Goal: Task Accomplishment & Management: Complete application form

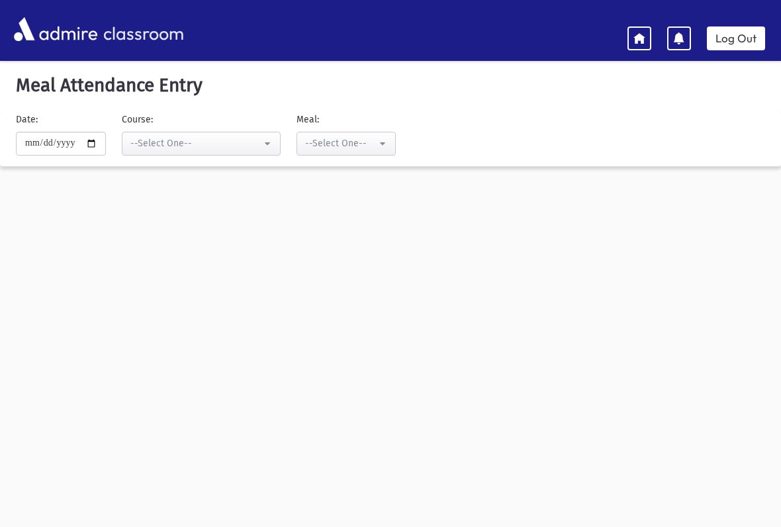
scroll to position [56, 0]
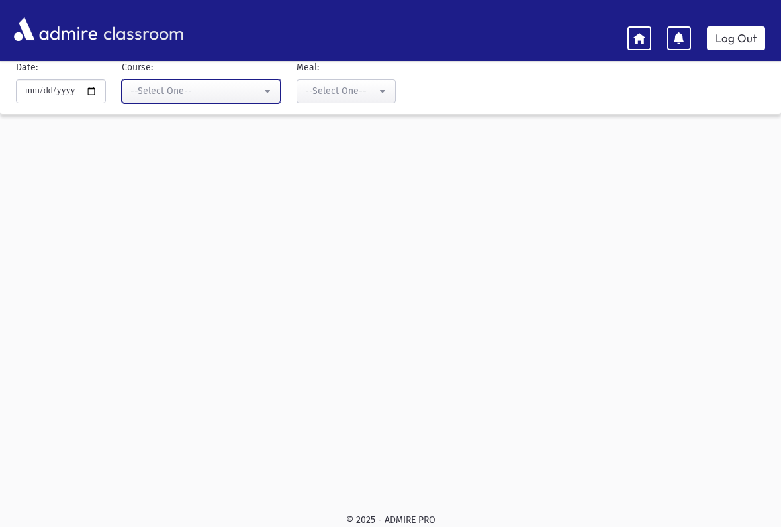
click at [226, 83] on button "--Select One--" at bounding box center [201, 91] width 159 height 24
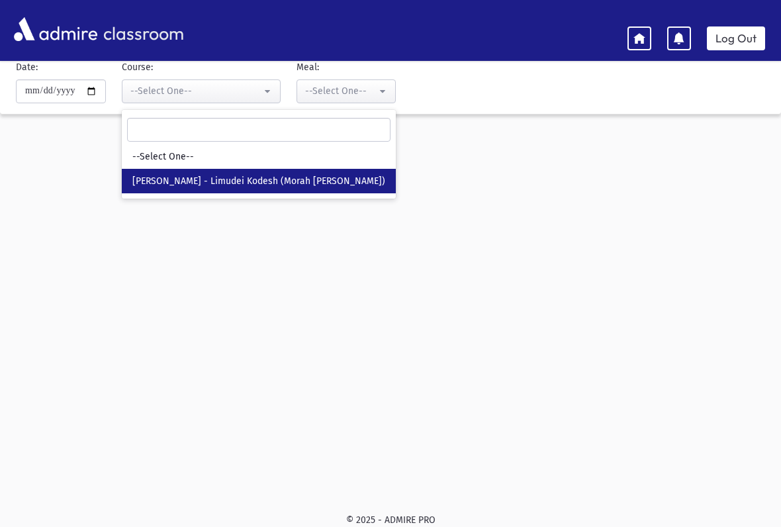
click at [318, 180] on span "[PERSON_NAME] - Limudei Kodesh (Morah [PERSON_NAME])" at bounding box center [258, 181] width 253 height 13
select select "***"
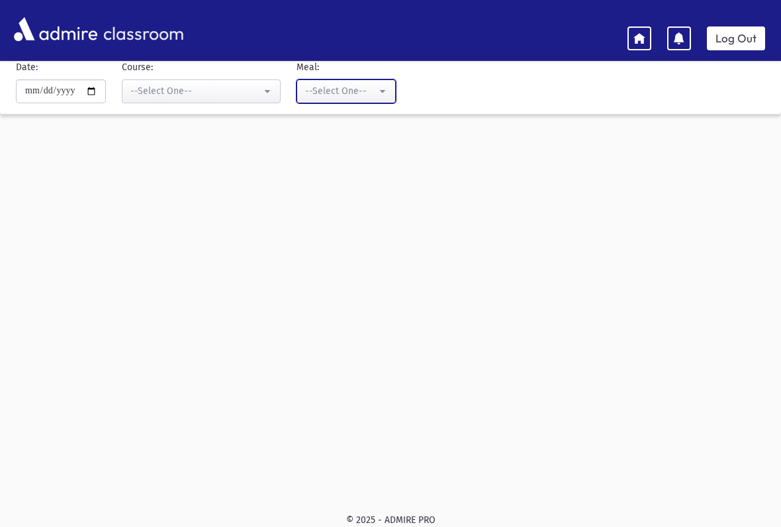
click at [352, 100] on button "--Select One--" at bounding box center [346, 91] width 99 height 24
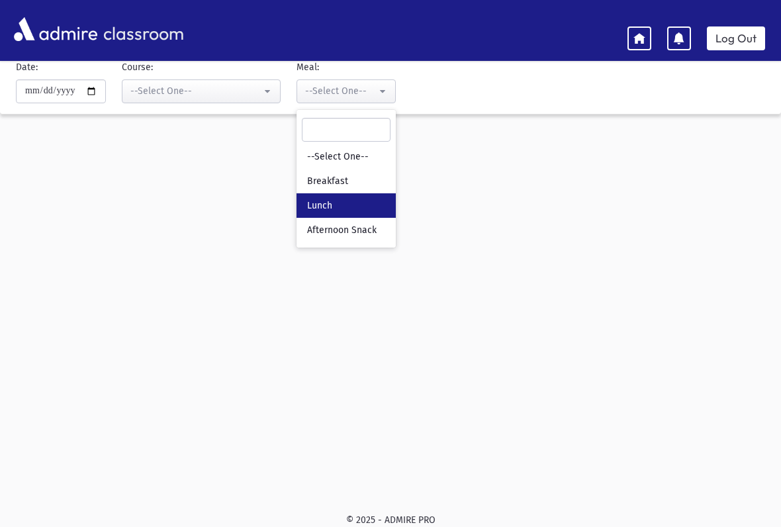
click at [315, 207] on link "Lunch" at bounding box center [346, 205] width 99 height 24
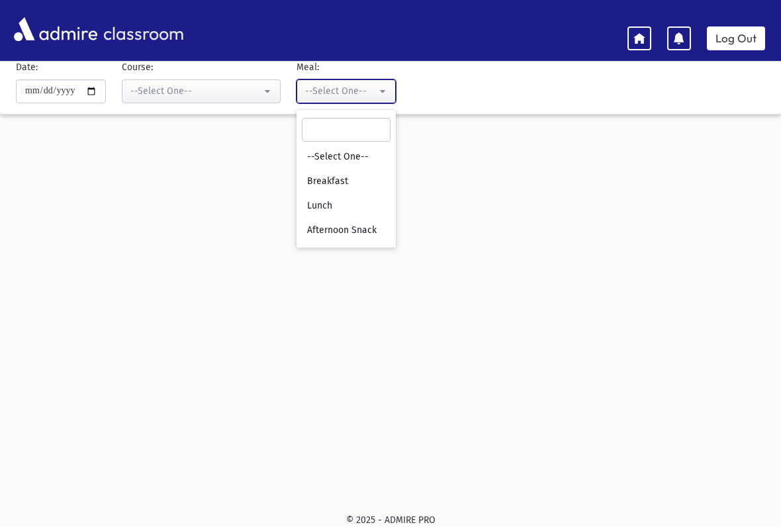
select select "*"
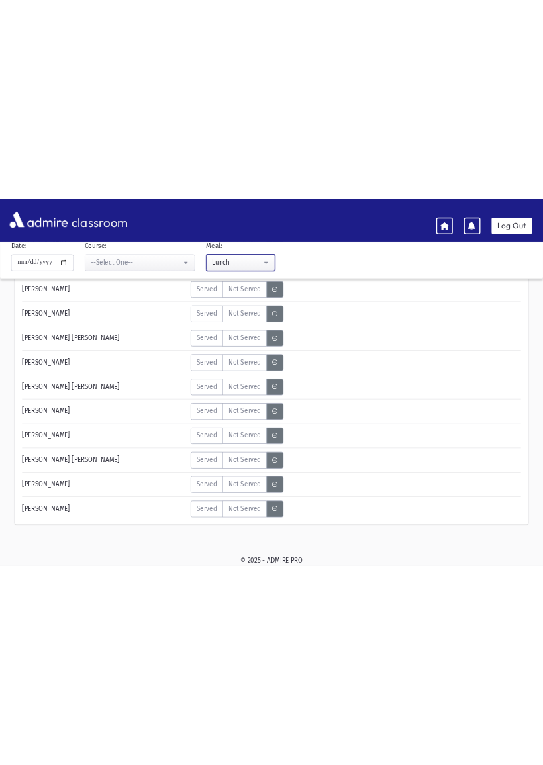
scroll to position [105, 0]
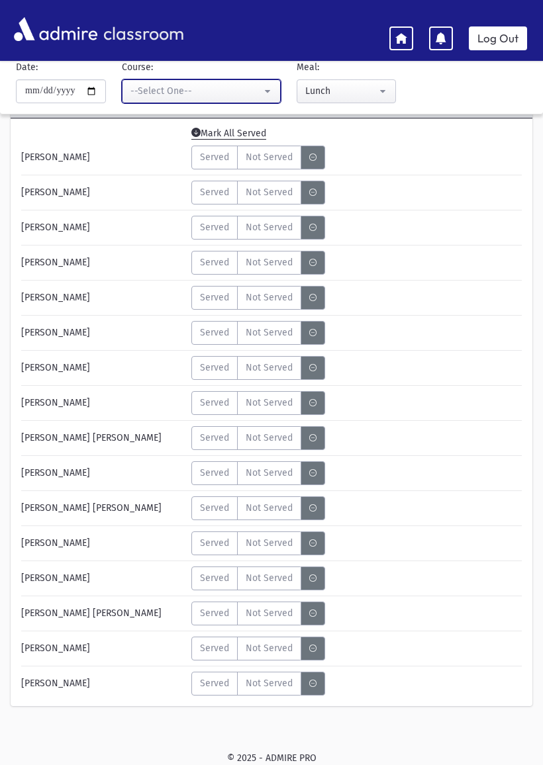
click at [215, 79] on button "--Select One--" at bounding box center [201, 91] width 159 height 24
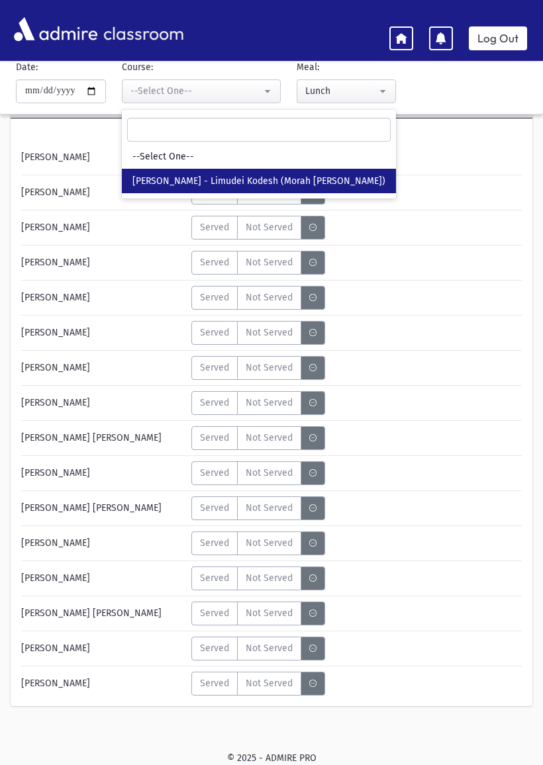
click at [269, 181] on span "[PERSON_NAME] - Limudei Kodesh (Morah [PERSON_NAME])" at bounding box center [258, 181] width 253 height 13
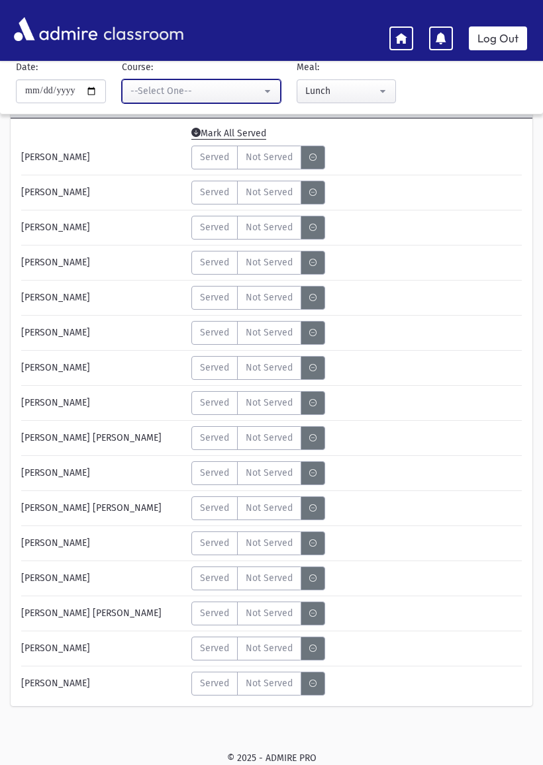
click at [250, 85] on button "--Select One--" at bounding box center [201, 91] width 159 height 24
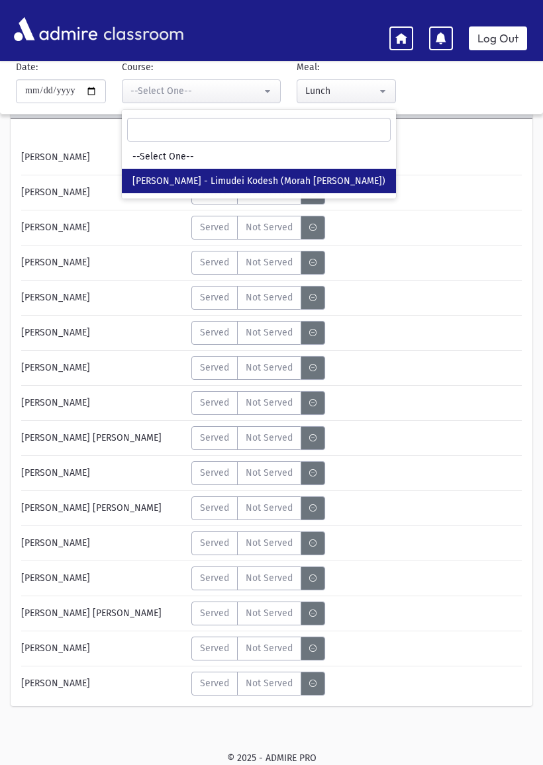
click at [229, 177] on span "[PERSON_NAME] - Limudei Kodesh (Morah [PERSON_NAME])" at bounding box center [258, 181] width 253 height 13
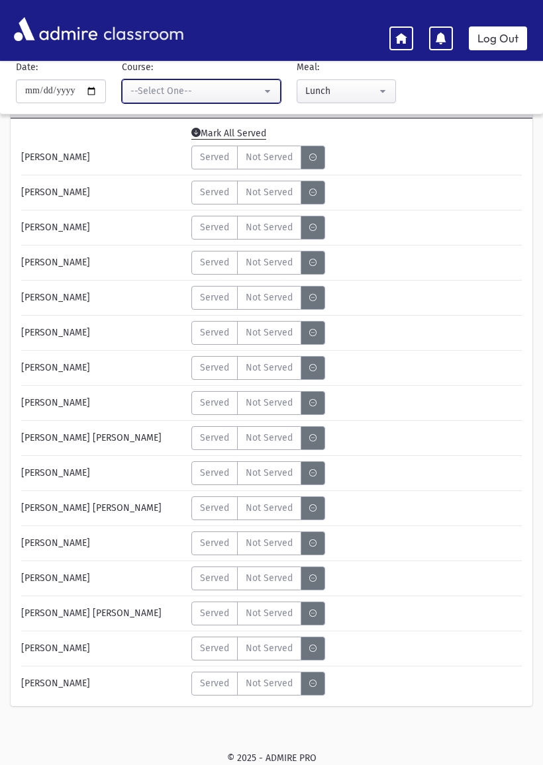
click at [234, 80] on button "--Select One--" at bounding box center [201, 91] width 159 height 24
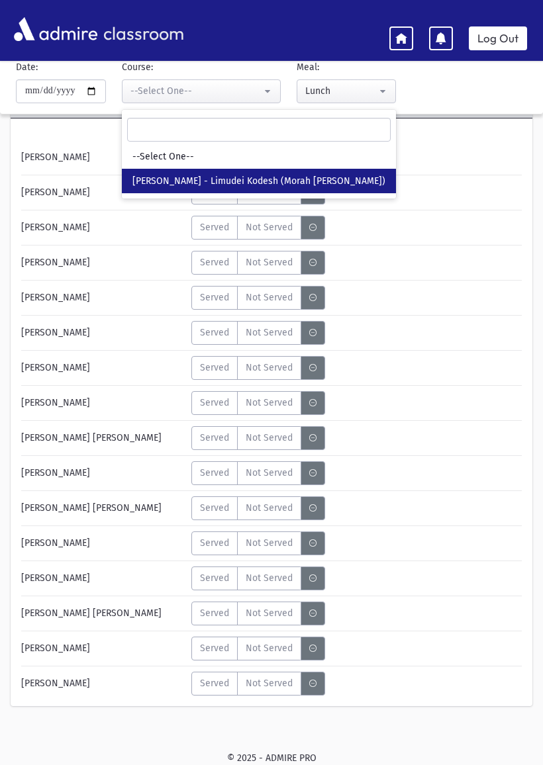
click at [265, 180] on span "[PERSON_NAME] - Limudei Kodesh (Morah [PERSON_NAME])" at bounding box center [258, 181] width 253 height 13
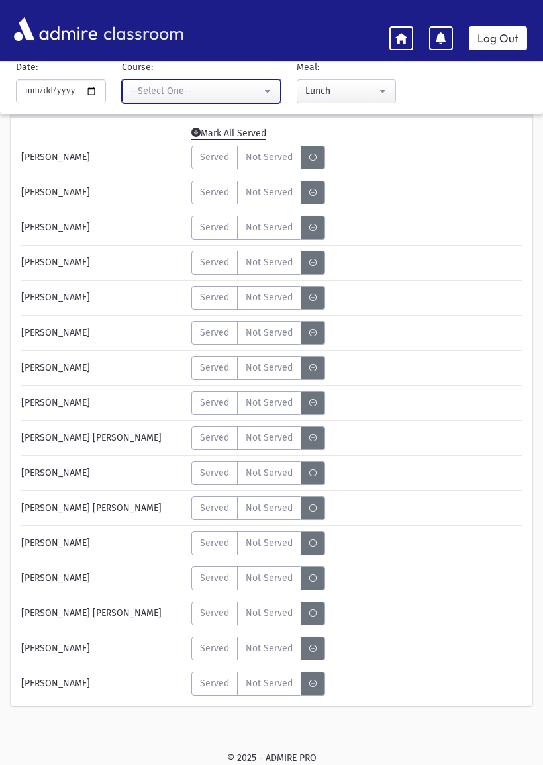
click at [251, 87] on button "--Select One--" at bounding box center [201, 91] width 159 height 24
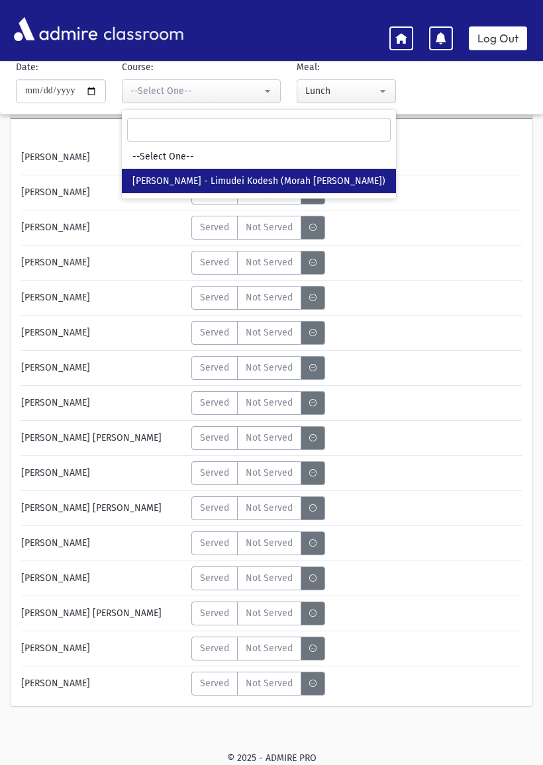
click at [245, 172] on link "[PERSON_NAME] - Limudei Kodesh (Morah [PERSON_NAME])" at bounding box center [259, 181] width 274 height 24
select select "***"
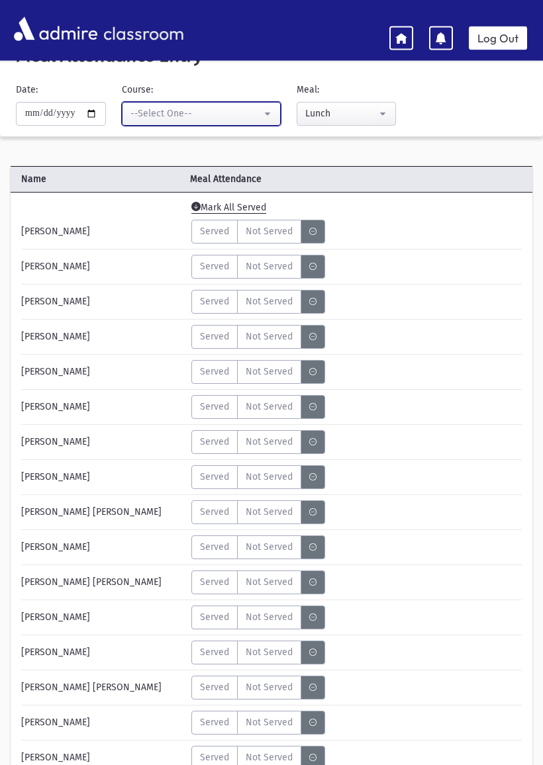
scroll to position [30, 0]
click at [247, 203] on span "Mark All Served" at bounding box center [228, 208] width 75 height 12
click at [216, 192] on div "Name [GEOGRAPHIC_DATA] Attendance" at bounding box center [272, 179] width 522 height 26
click at [214, 203] on span "Mark All Served" at bounding box center [228, 208] width 75 height 12
click at [218, 213] on span "Mark All Served" at bounding box center [228, 208] width 75 height 12
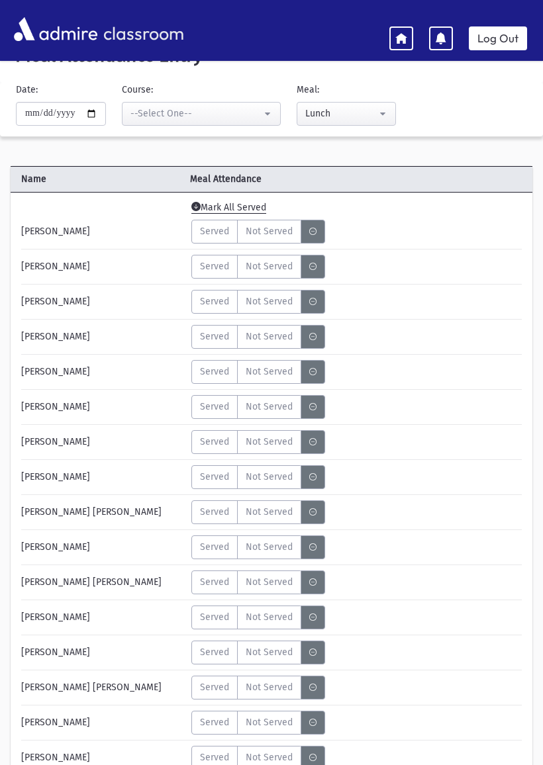
click at [225, 204] on span "Mark All Served" at bounding box center [228, 208] width 75 height 12
click at [238, 202] on span "Mark All Served" at bounding box center [228, 208] width 75 height 12
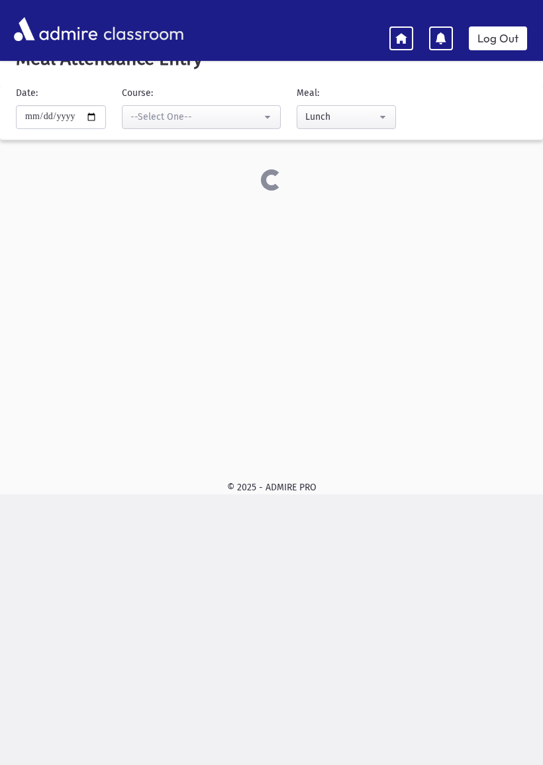
scroll to position [26, 0]
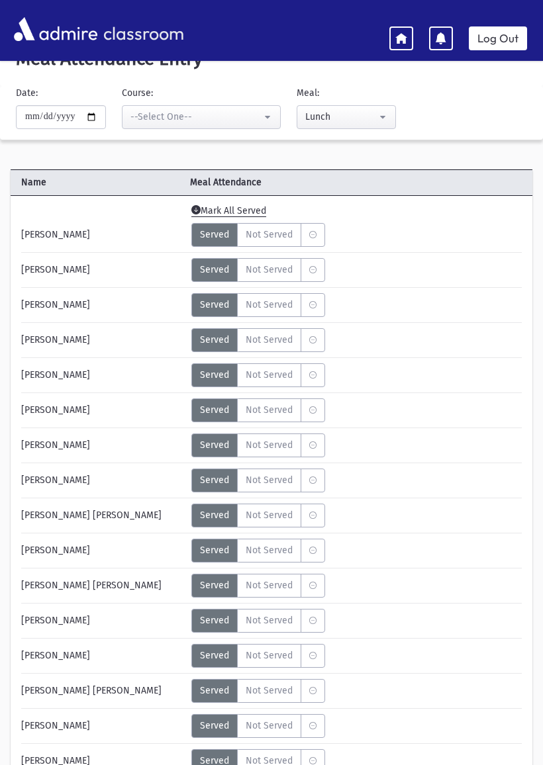
click at [322, 229] on label "MeaStatus" at bounding box center [313, 235] width 24 height 24
click at [212, 226] on label "Served" at bounding box center [214, 235] width 46 height 24
click at [266, 210] on span "Mark All Served" at bounding box center [228, 211] width 75 height 12
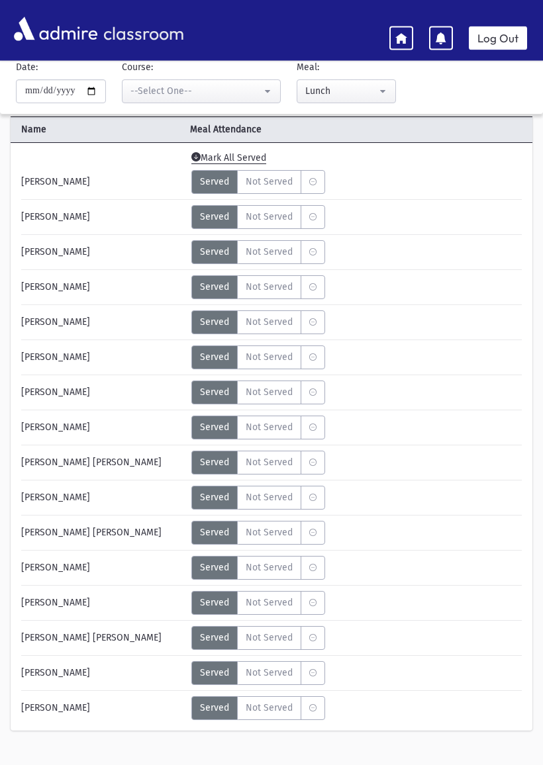
scroll to position [105, 0]
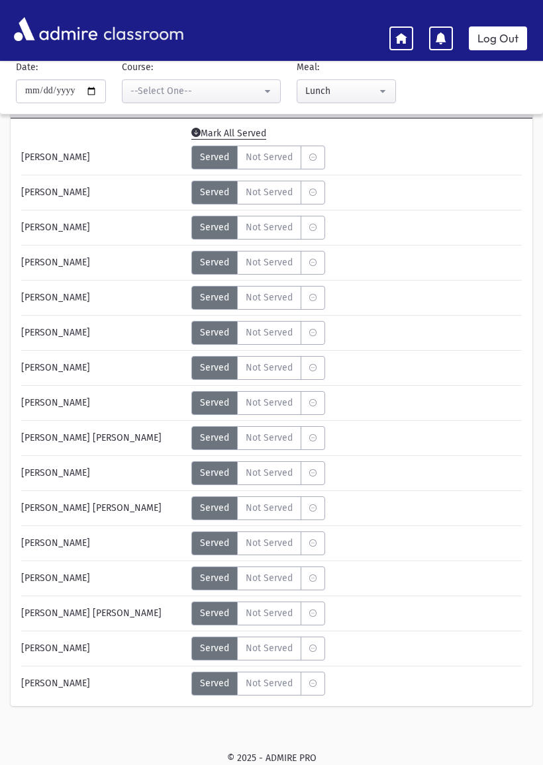
click at [279, 441] on span "Not Served" at bounding box center [269, 438] width 47 height 14
click at [281, 508] on span "Not Served" at bounding box center [269, 508] width 47 height 14
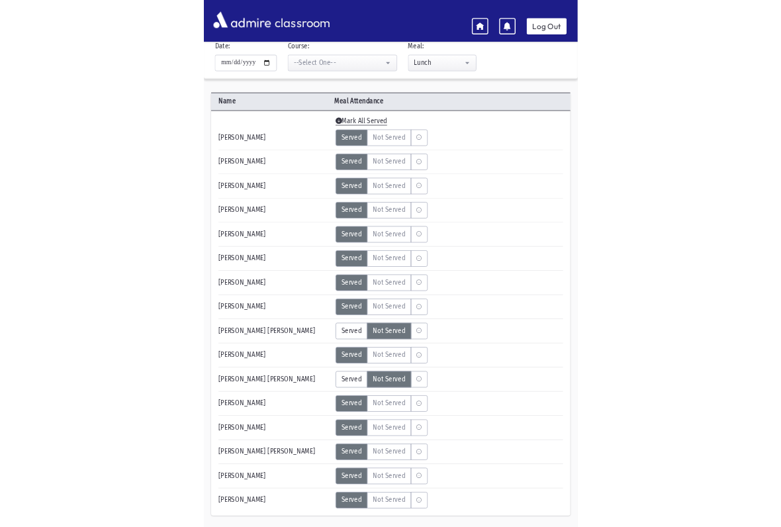
scroll to position [0, 0]
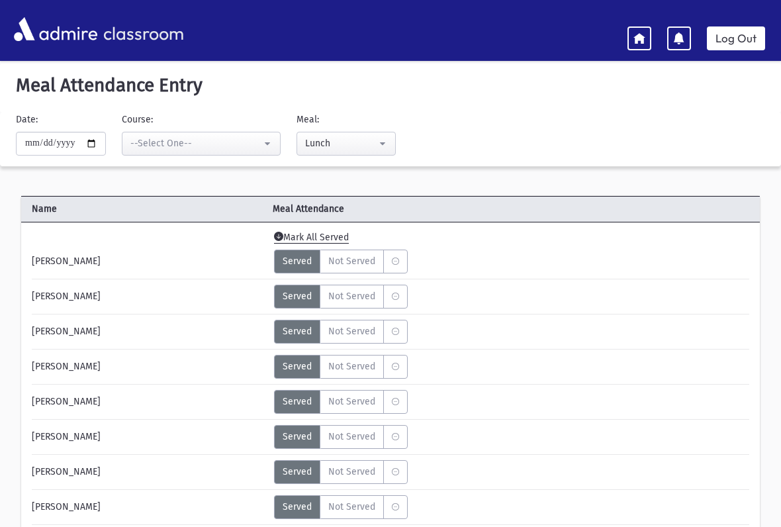
click at [642, 33] on icon at bounding box center [639, 38] width 12 height 12
